Goal: Ask a question

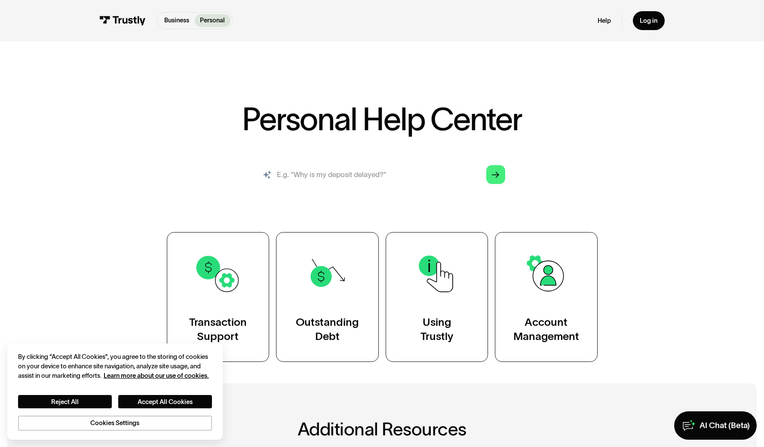
click at [439, 172] on input "search" at bounding box center [382, 174] width 260 height 29
type input "Won't let me connect my bank through underdog"
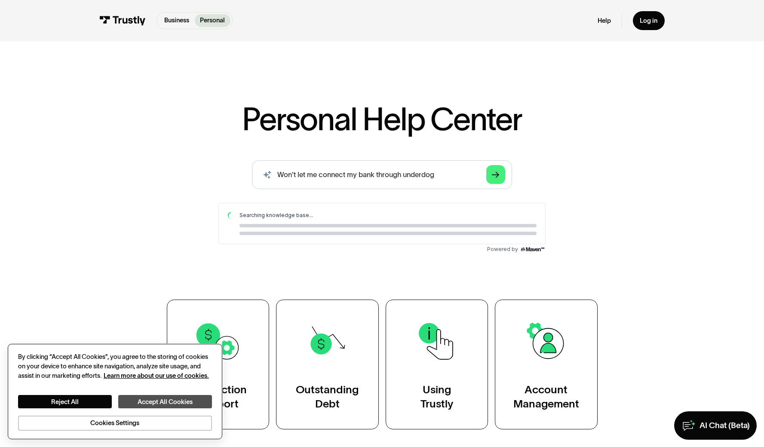
click at [144, 401] on button "Accept All Cookies" at bounding box center [165, 401] width 94 height 13
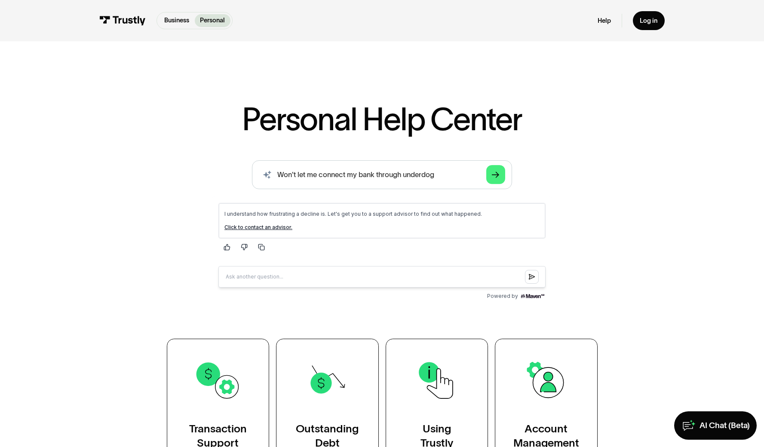
click at [285, 228] on link "Click to contact an advisor." at bounding box center [258, 227] width 68 height 6
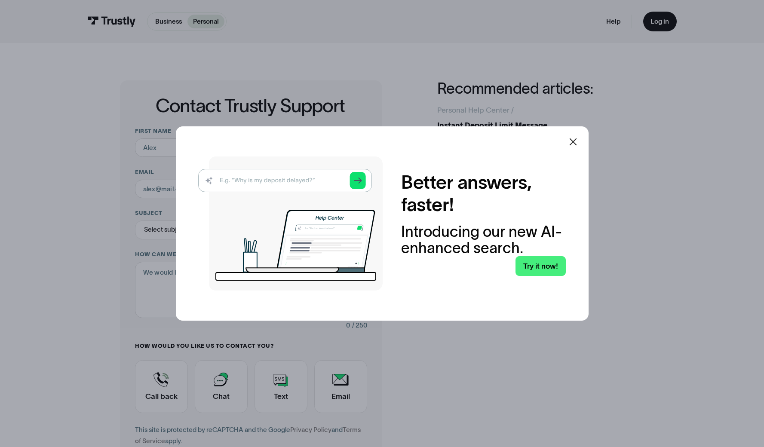
click at [578, 139] on icon at bounding box center [573, 142] width 10 height 10
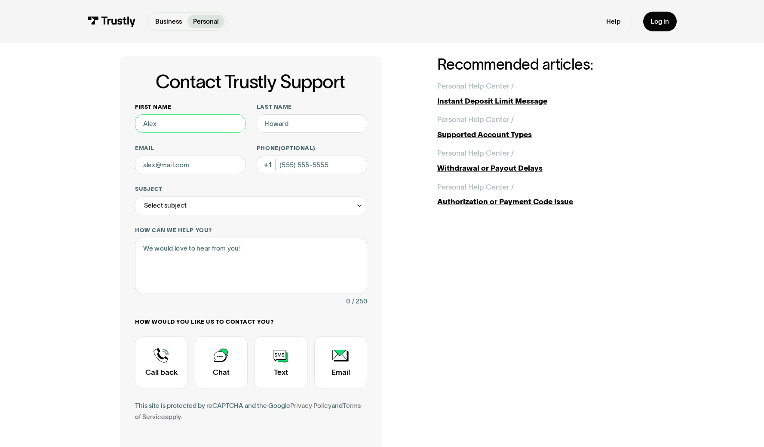
scroll to position [37, 0]
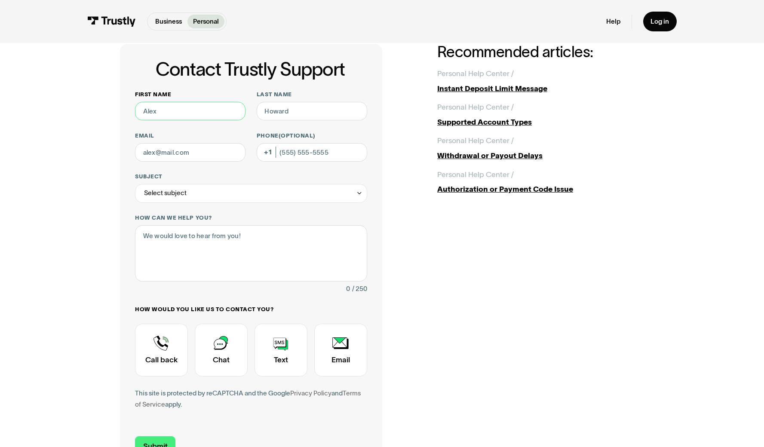
click at [197, 105] on input "First name" at bounding box center [190, 111] width 111 height 19
type input "[PERSON_NAME]"
type input "paytonolsson11@iclo"
type input "[EMAIL_ADDRESS][DOMAIN_NAME]"
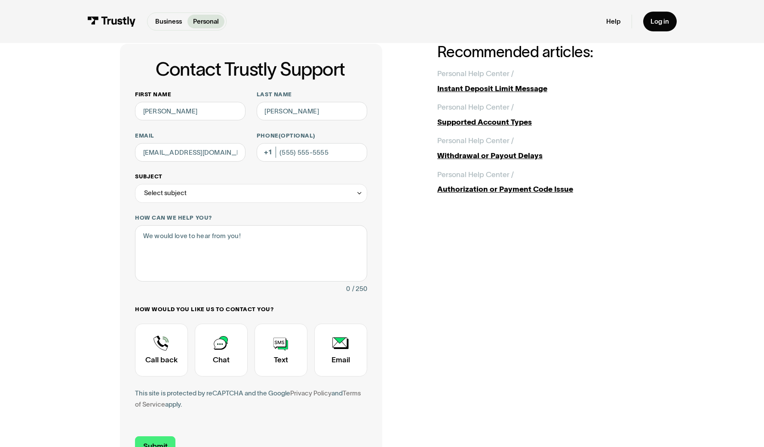
click at [190, 201] on div "Select subject" at bounding box center [251, 193] width 232 height 19
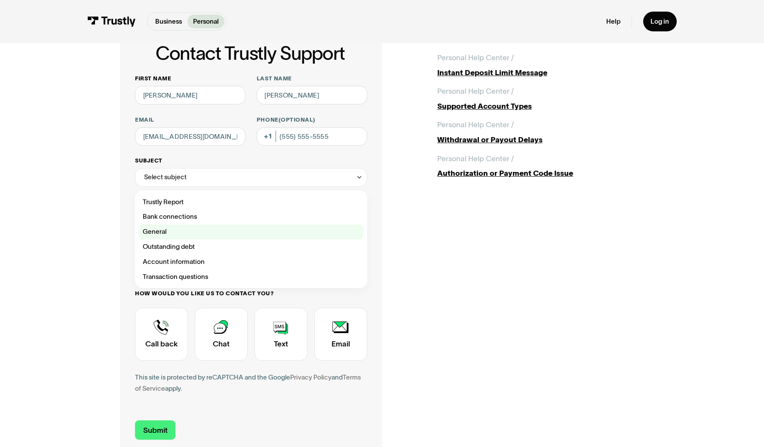
scroll to position [52, 0]
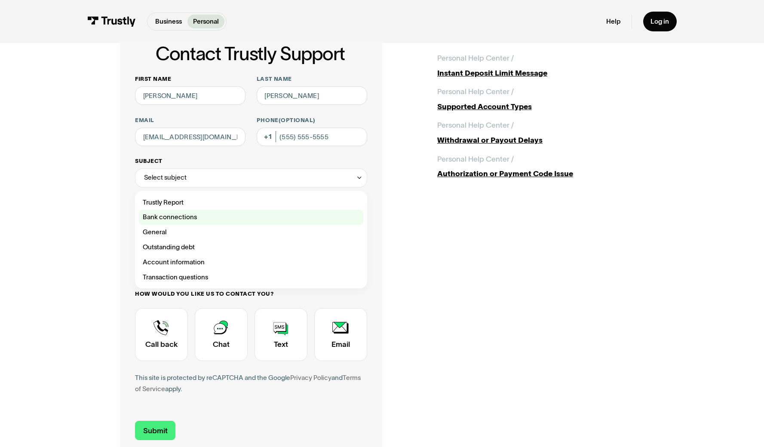
click at [197, 218] on div "Contact Trustly Support" at bounding box center [251, 217] width 225 height 15
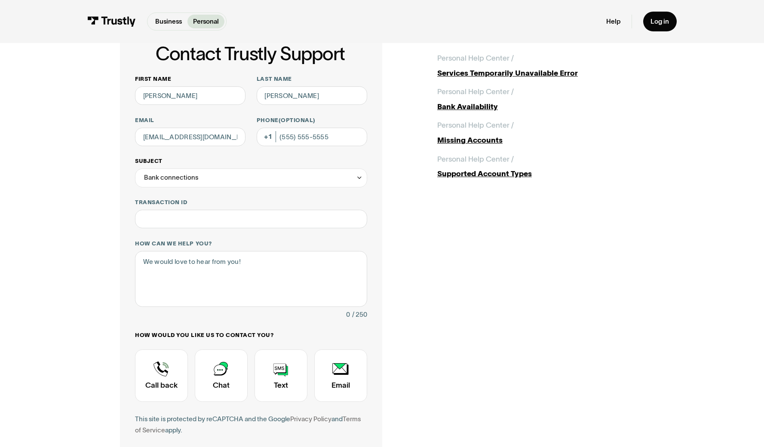
click at [235, 182] on div "Bank connections" at bounding box center [251, 178] width 232 height 19
click at [228, 230] on div "Contact Trustly Support" at bounding box center [251, 232] width 225 height 15
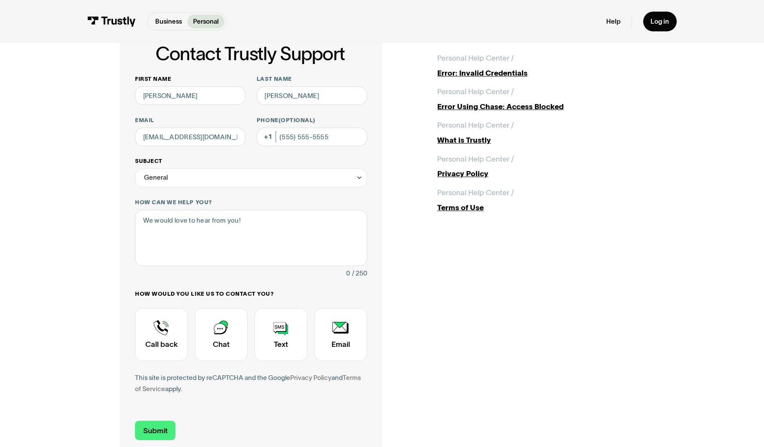
click at [239, 177] on div "General" at bounding box center [251, 178] width 232 height 19
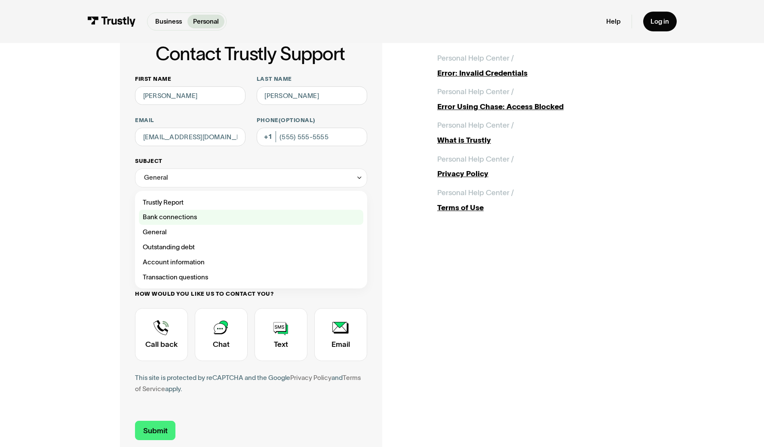
click at [234, 219] on div "Contact Trustly Support" at bounding box center [251, 217] width 225 height 15
type input "**********"
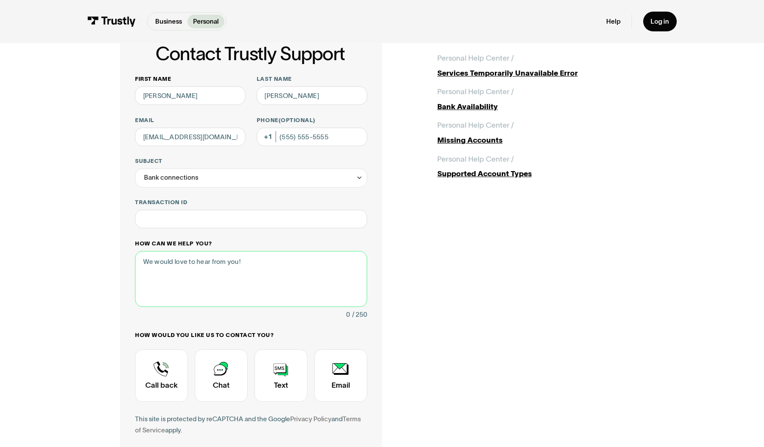
click at [240, 275] on textarea "How can we help you?" at bounding box center [251, 279] width 232 height 56
click at [245, 221] on input "Transaction ID" at bounding box center [251, 219] width 232 height 19
click at [239, 270] on textarea "How can we help you?" at bounding box center [251, 279] width 232 height 56
type textarea "I can't connect my bank to Underdog Fantasy"
click at [228, 379] on div "Contact Trustly Support" at bounding box center [221, 376] width 53 height 53
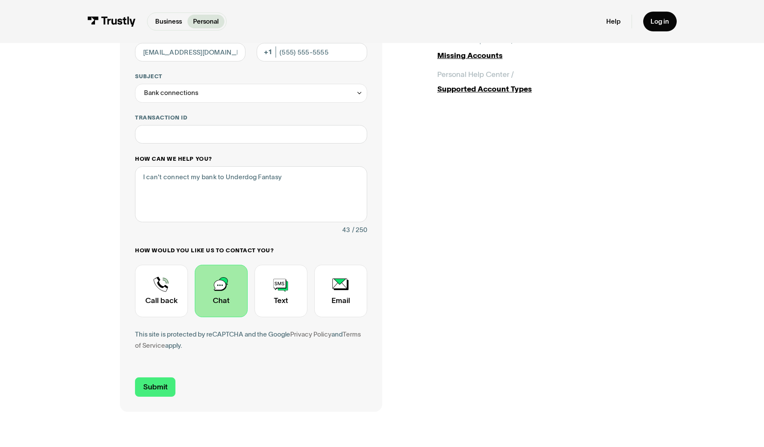
scroll to position [157, 0]
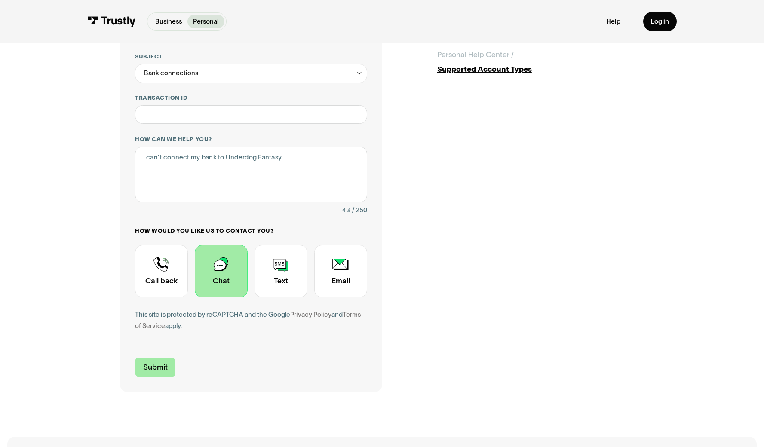
click at [169, 362] on input "Submit" at bounding box center [155, 367] width 40 height 19
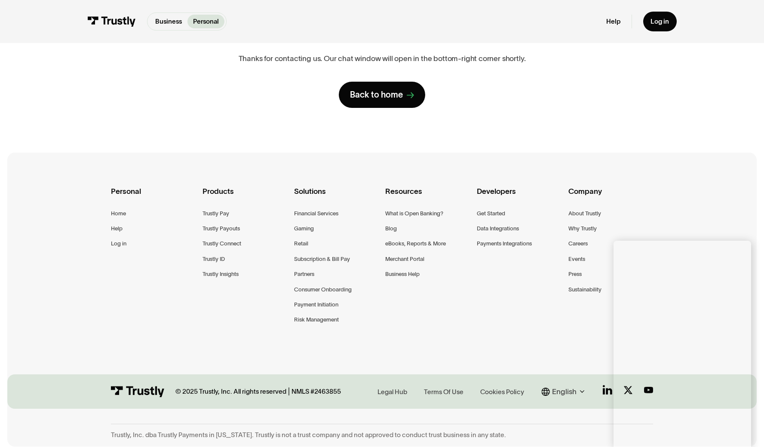
scroll to position [0, 0]
